Goal: Navigation & Orientation: Find specific page/section

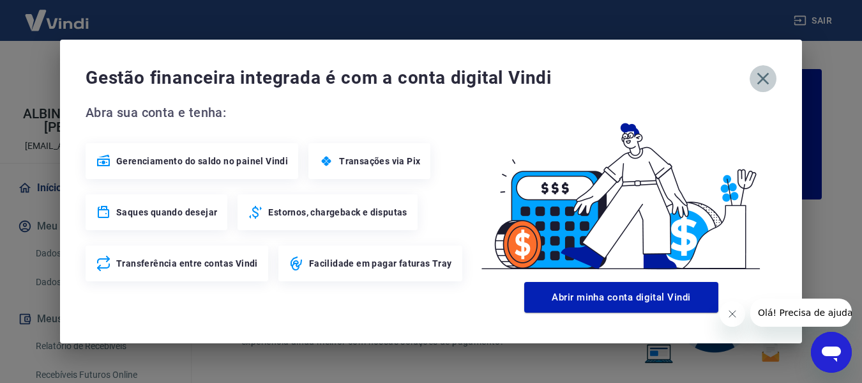
click at [761, 79] on icon "button" at bounding box center [763, 78] width 20 height 20
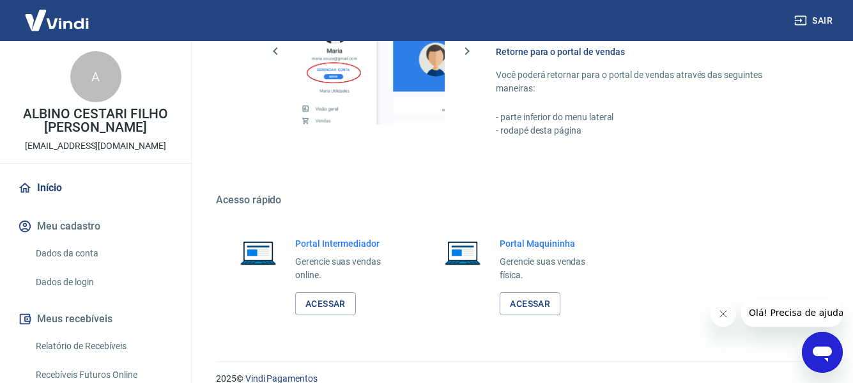
scroll to position [792, 0]
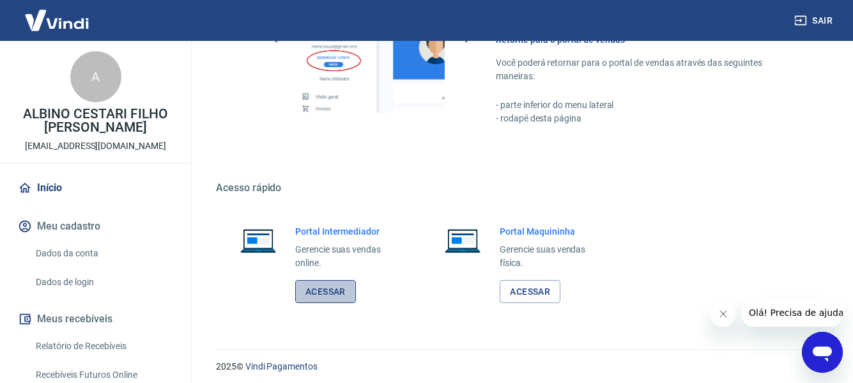
click at [319, 286] on link "Acessar" at bounding box center [325, 292] width 61 height 24
